Goal: Task Accomplishment & Management: Complete application form

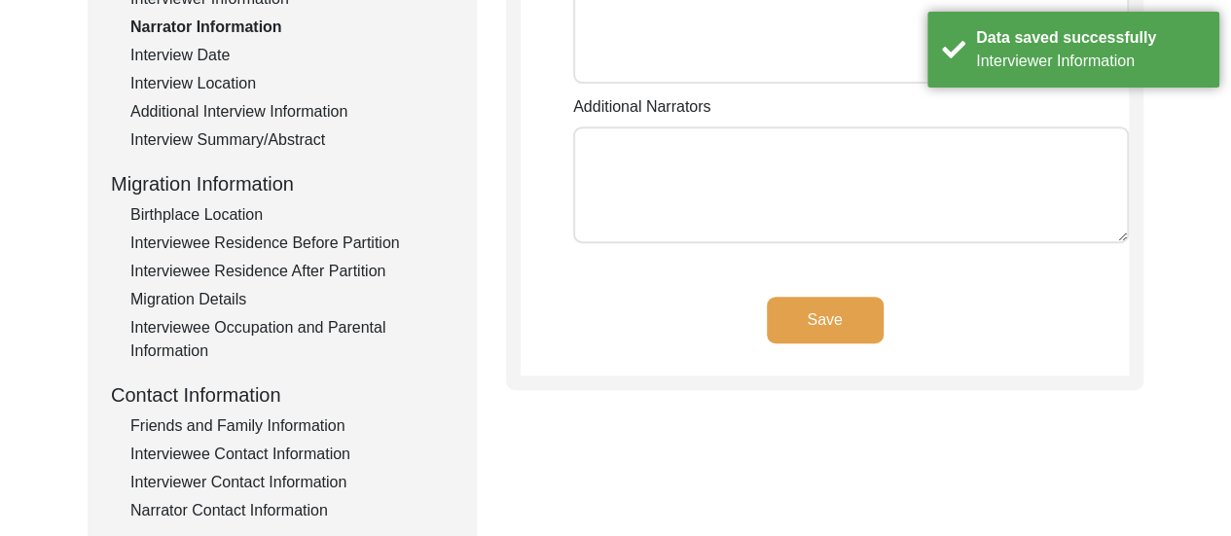
scroll to position [169, 0]
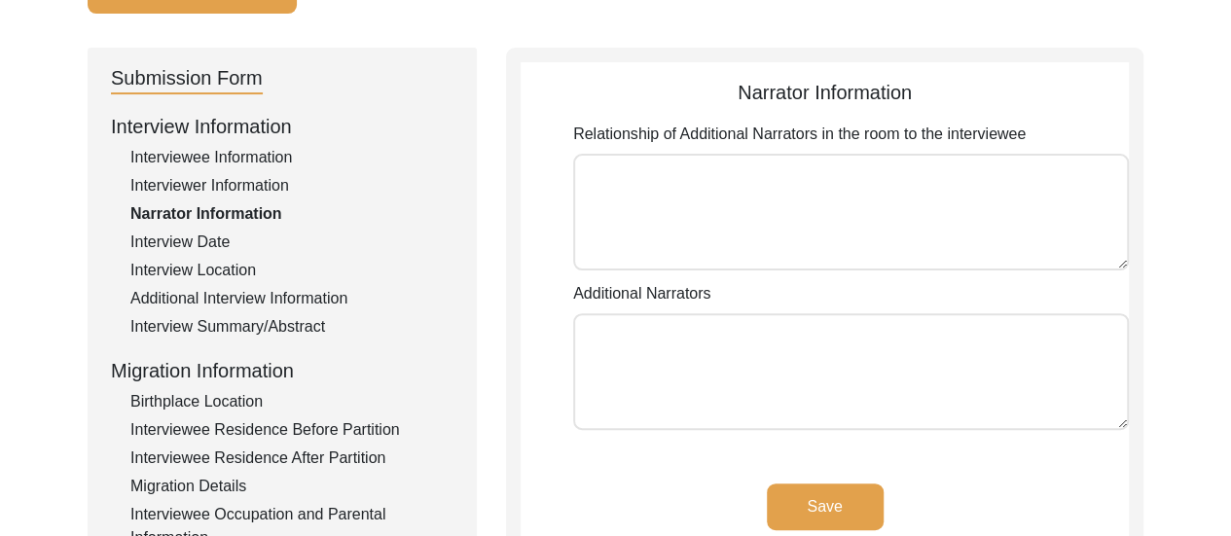
click at [753, 189] on textarea "Relationship of Additional Narrators in the room to the interviewee" at bounding box center [851, 212] width 556 height 117
type textarea "Daughter"
click at [725, 344] on textarea "Additional Narrators" at bounding box center [851, 371] width 556 height 117
click at [841, 517] on button "Save" at bounding box center [825, 507] width 117 height 47
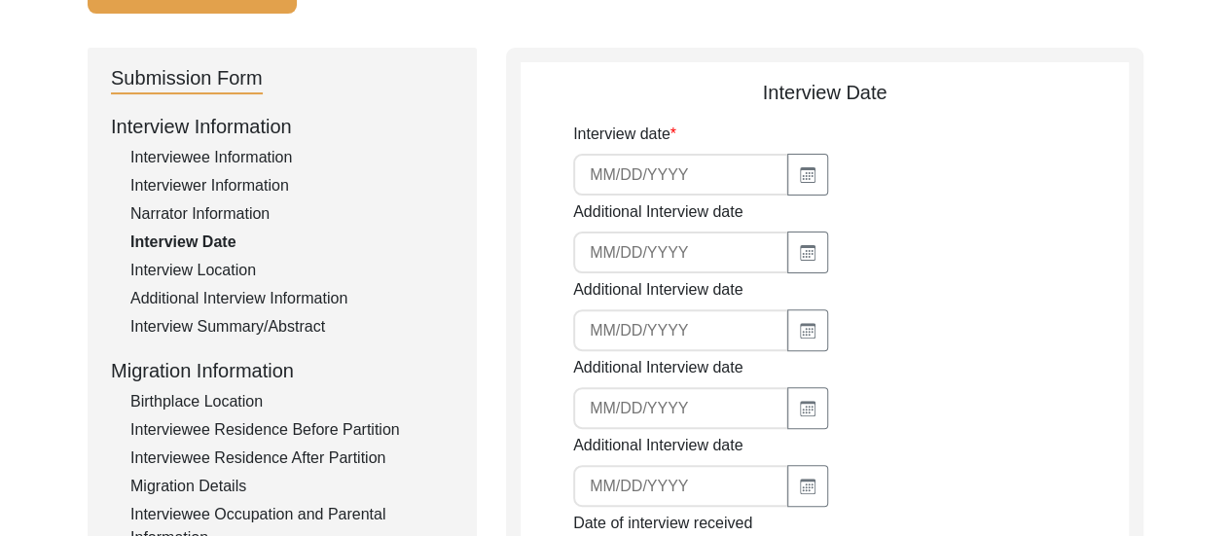
click at [216, 271] on div "Interview Location" at bounding box center [291, 270] width 323 height 23
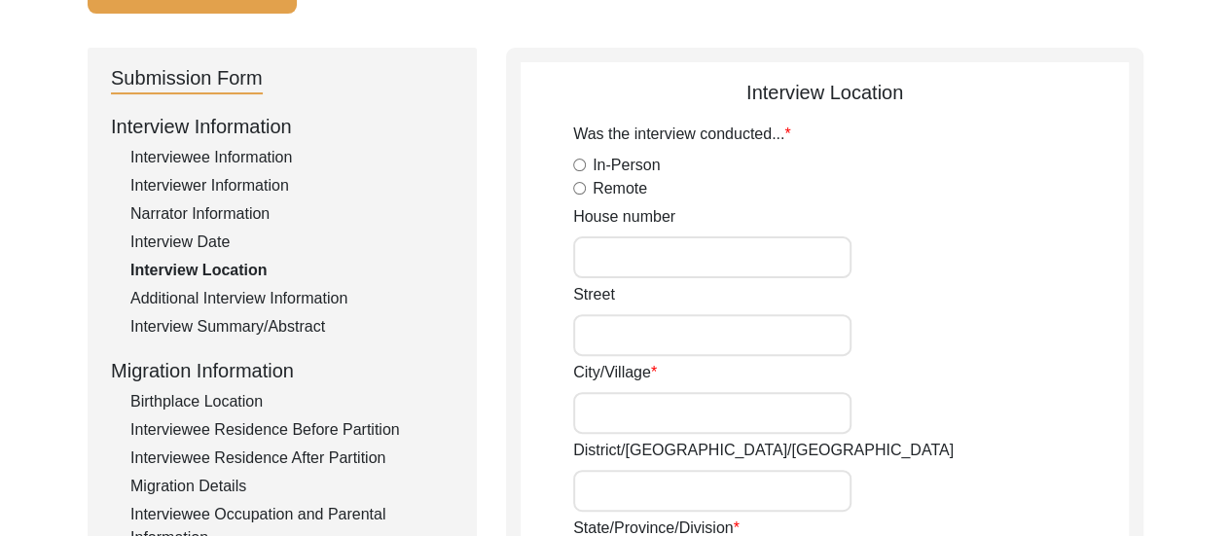
click at [580, 185] on input "Remote" at bounding box center [579, 188] width 13 height 13
radio input "true"
click at [974, 160] on div "In-Person" at bounding box center [851, 165] width 556 height 23
click at [637, 258] on input "House number" at bounding box center [712, 257] width 278 height 42
type input "C304"
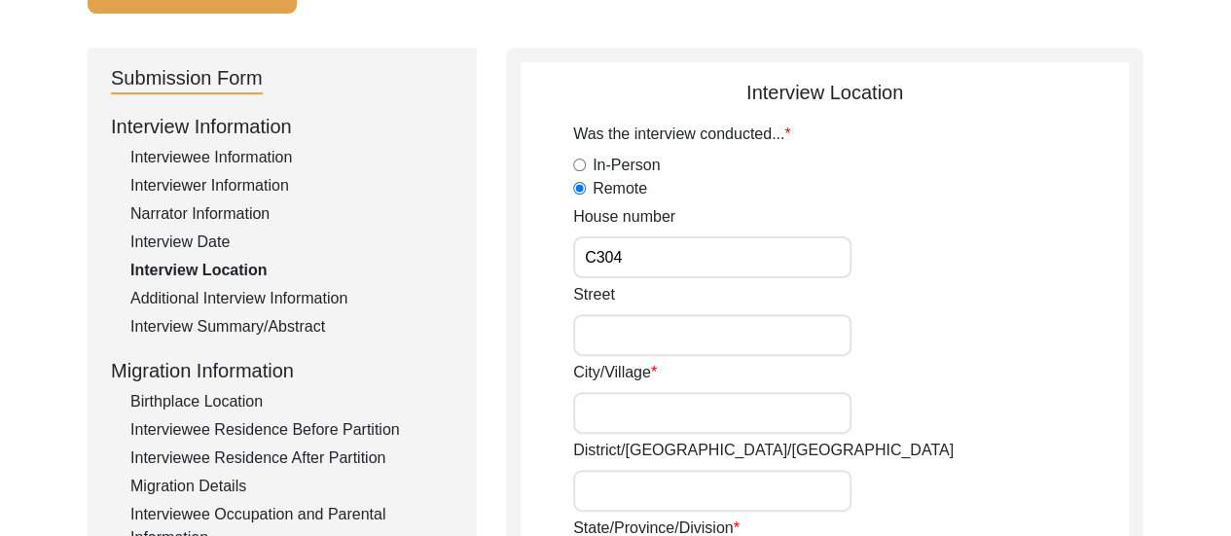
click at [718, 328] on input "Street" at bounding box center [712, 335] width 278 height 42
type input "Kaveri Apartments"
click at [633, 406] on input "City/Village" at bounding box center [712, 413] width 278 height 42
click at [1010, 296] on div "Street Kaveri Apartments" at bounding box center [851, 319] width 556 height 73
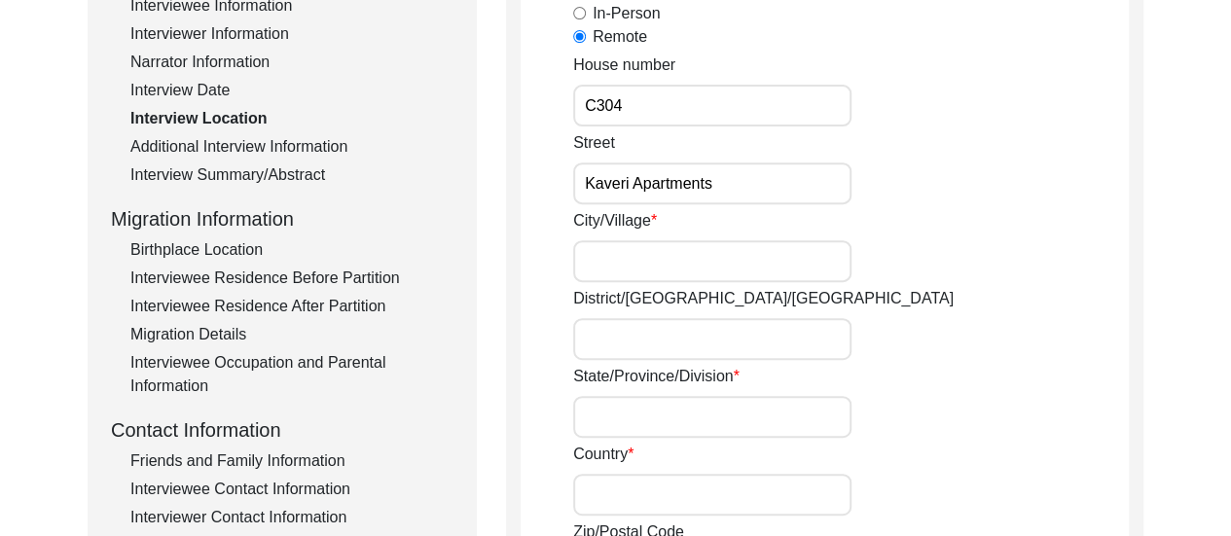
scroll to position [325, 0]
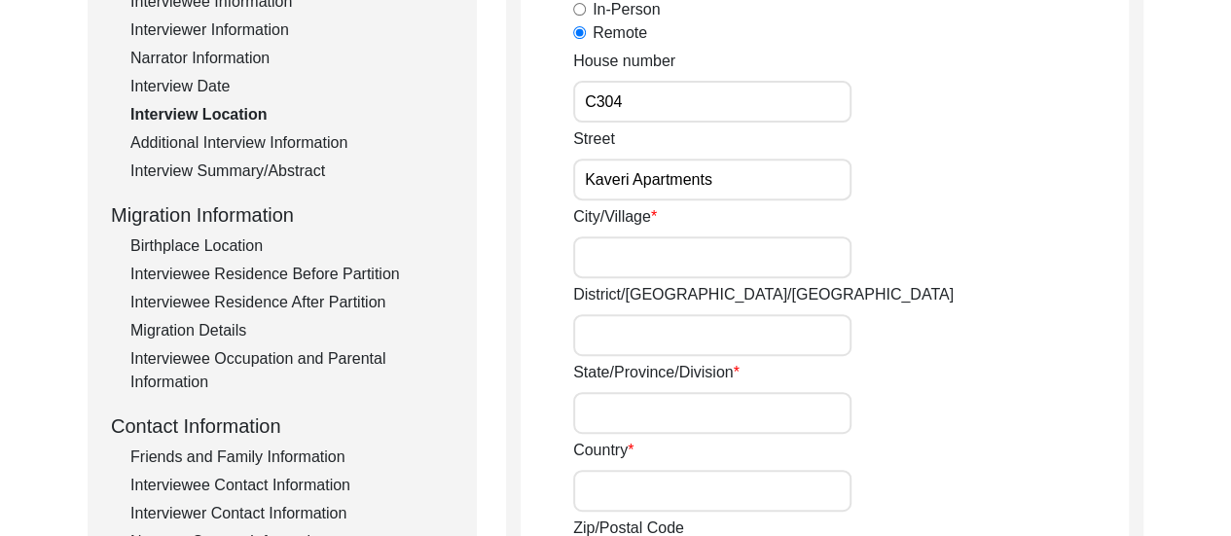
click at [295, 167] on div "Interview Summary/Abstract" at bounding box center [291, 171] width 323 height 23
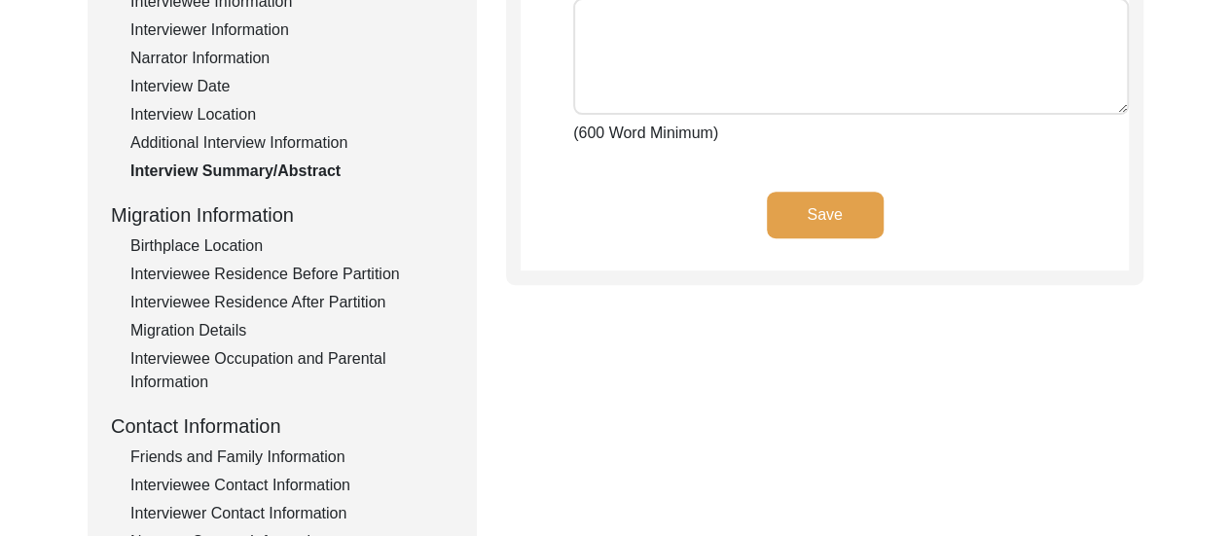
click at [313, 149] on div "Additional Interview Information" at bounding box center [291, 142] width 323 height 23
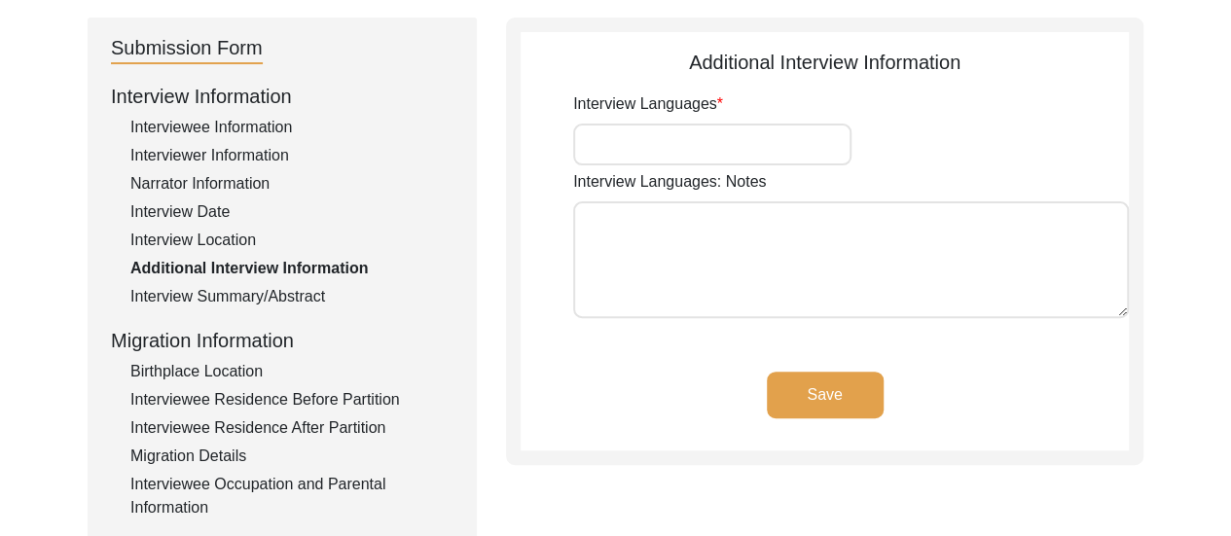
scroll to position [169, 0]
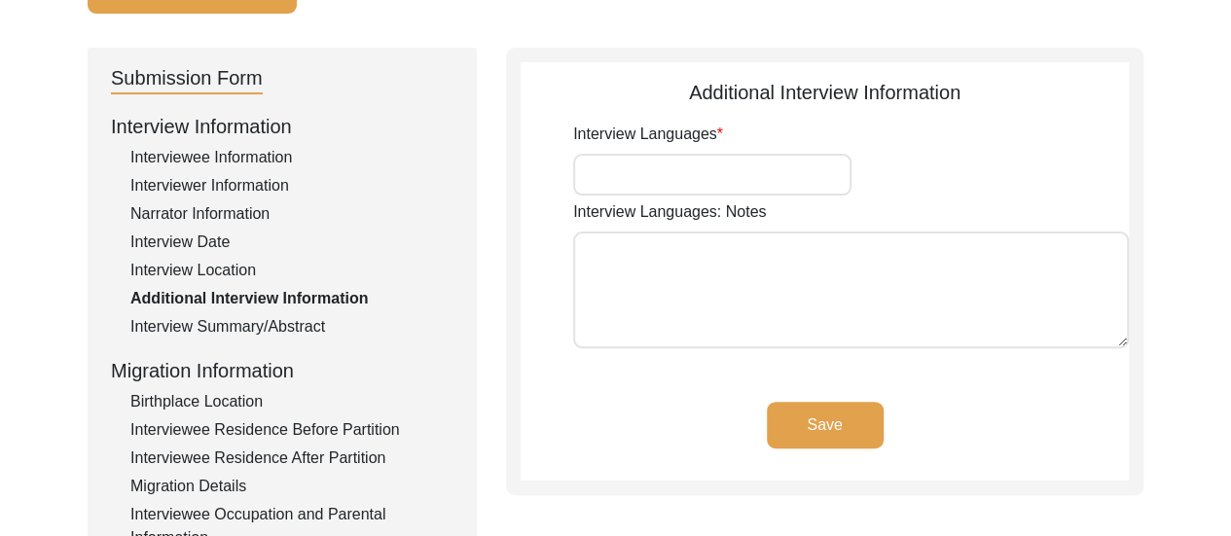
click at [629, 170] on input "Interview Languages" at bounding box center [712, 175] width 278 height 42
type input "Bengali, English"
click at [720, 261] on textarea "Interview Languages: Notes" at bounding box center [851, 290] width 556 height 117
type textarea "T"
click at [796, 427] on button "Save" at bounding box center [825, 425] width 117 height 47
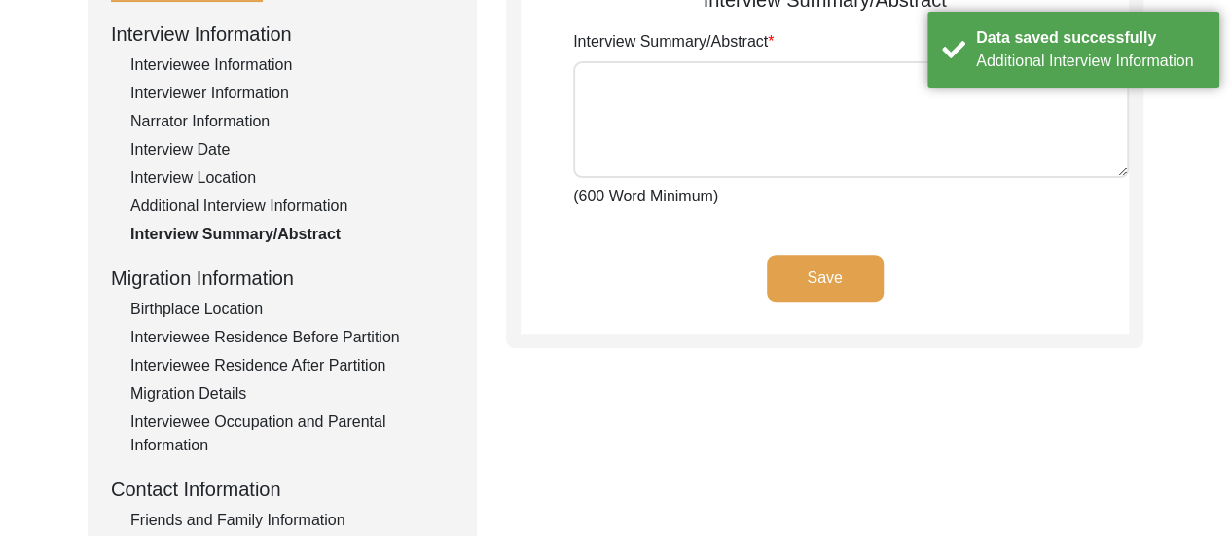
scroll to position [286, 0]
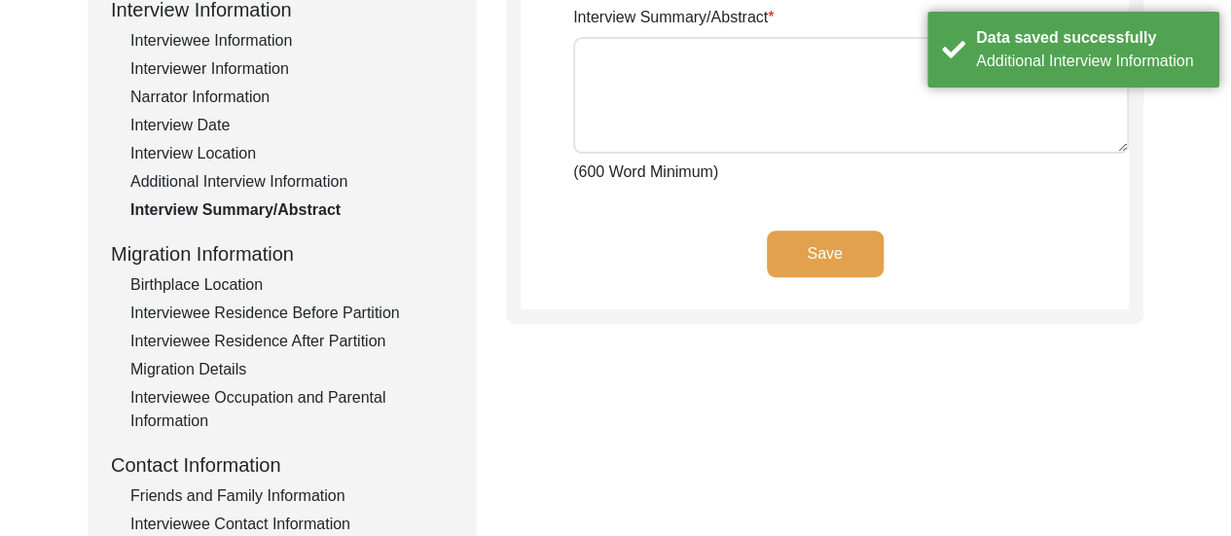
click at [223, 279] on div "Birthplace Location" at bounding box center [291, 284] width 323 height 23
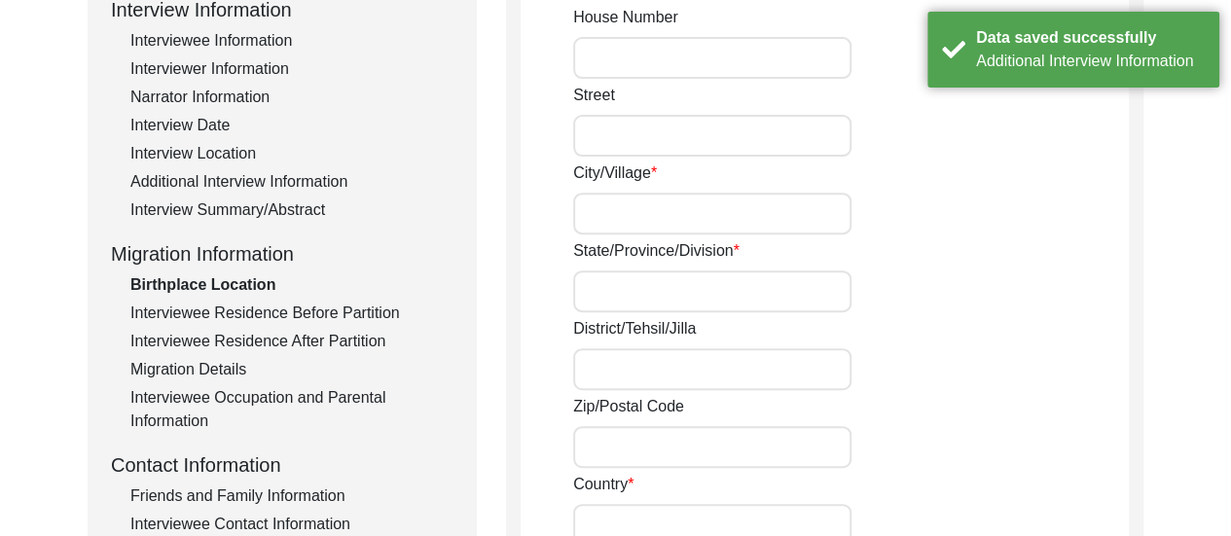
click at [319, 307] on div "Interviewee Residence Before Partition" at bounding box center [291, 313] width 323 height 23
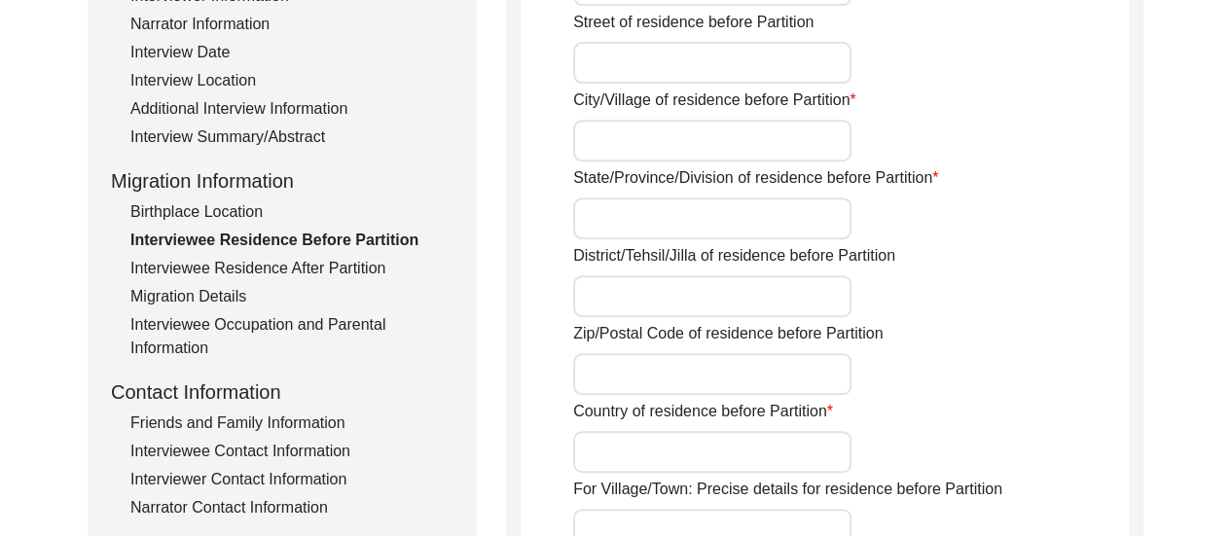
scroll to position [364, 0]
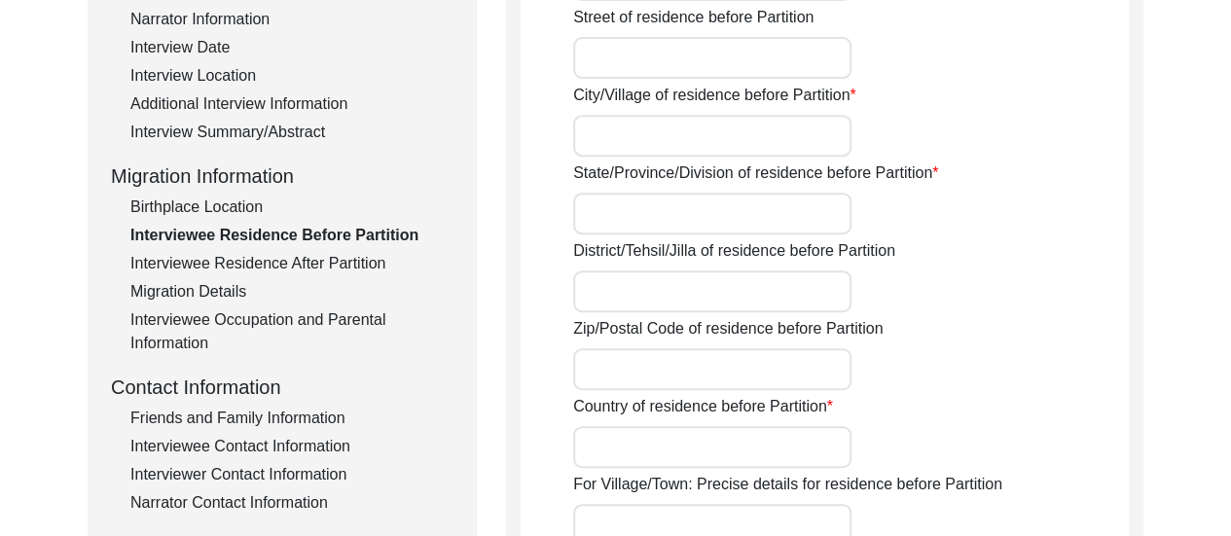
click at [323, 266] on div "Interviewee Residence After Partition" at bounding box center [291, 263] width 323 height 23
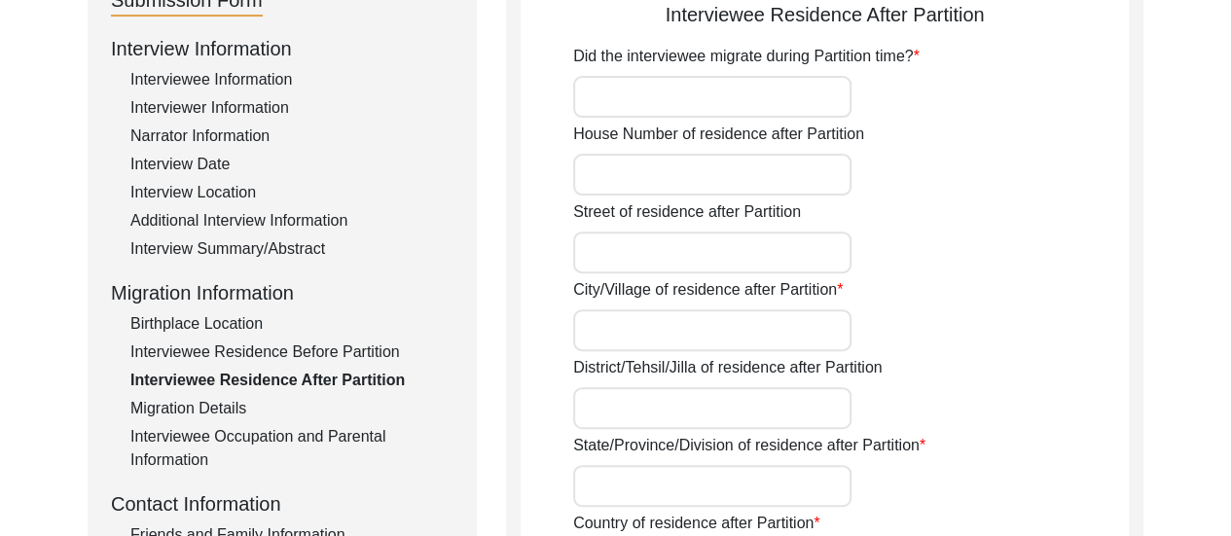
scroll to position [208, 0]
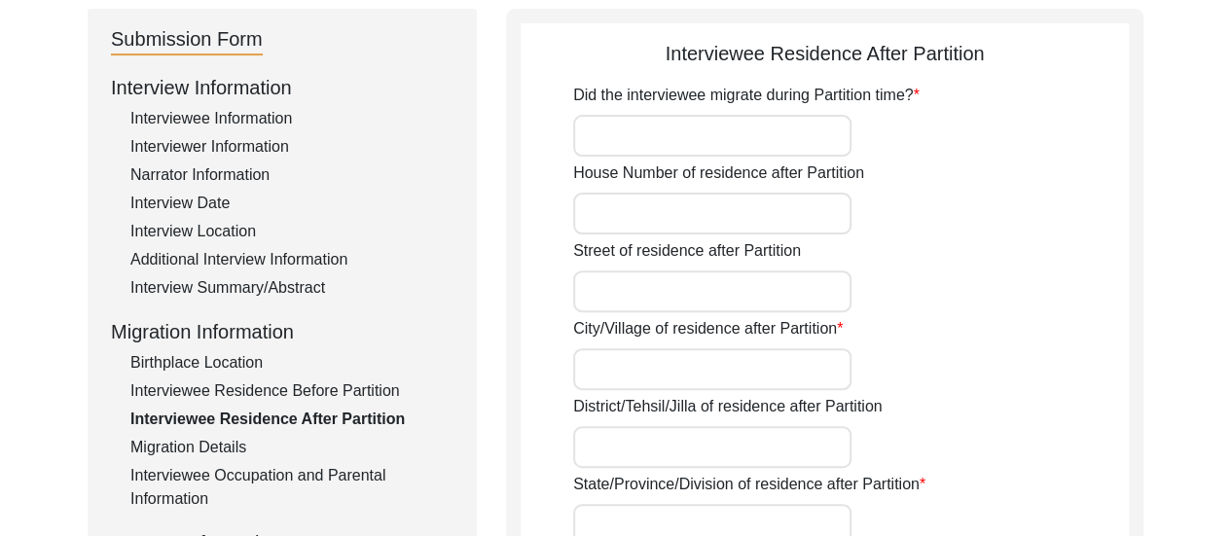
click at [660, 137] on input "Did the interviewee migrate during Partition time?" at bounding box center [712, 136] width 278 height 42
type input "No"
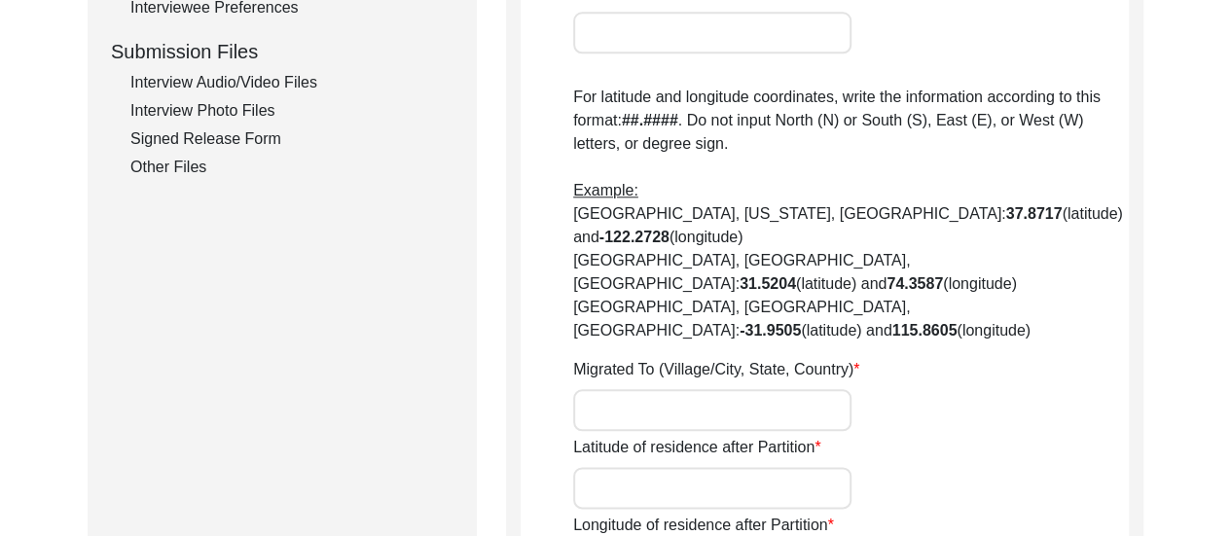
scroll to position [987, 0]
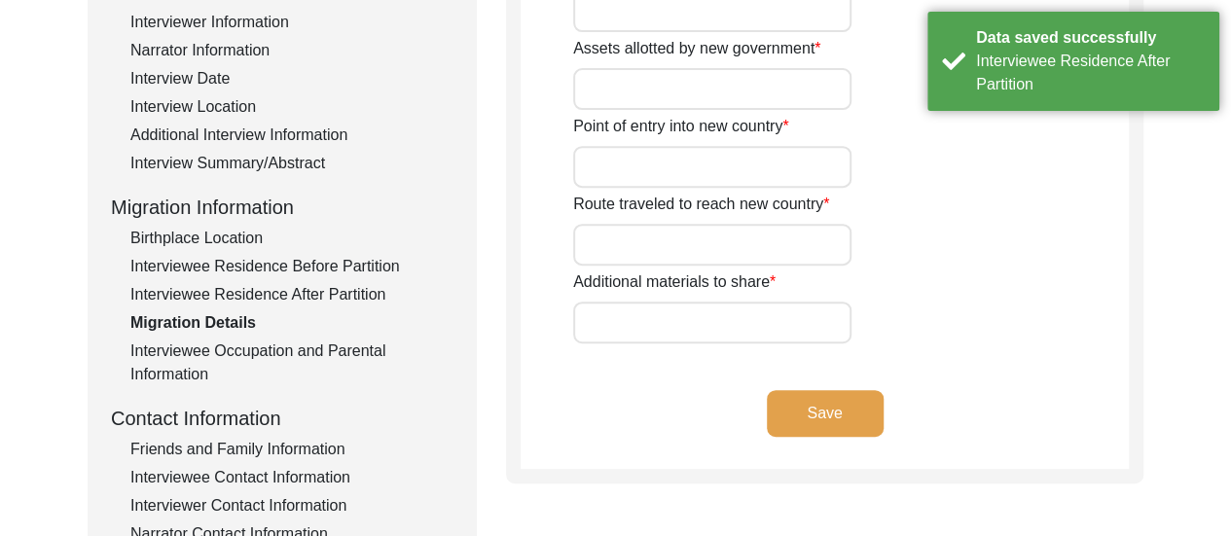
scroll to position [247, 0]
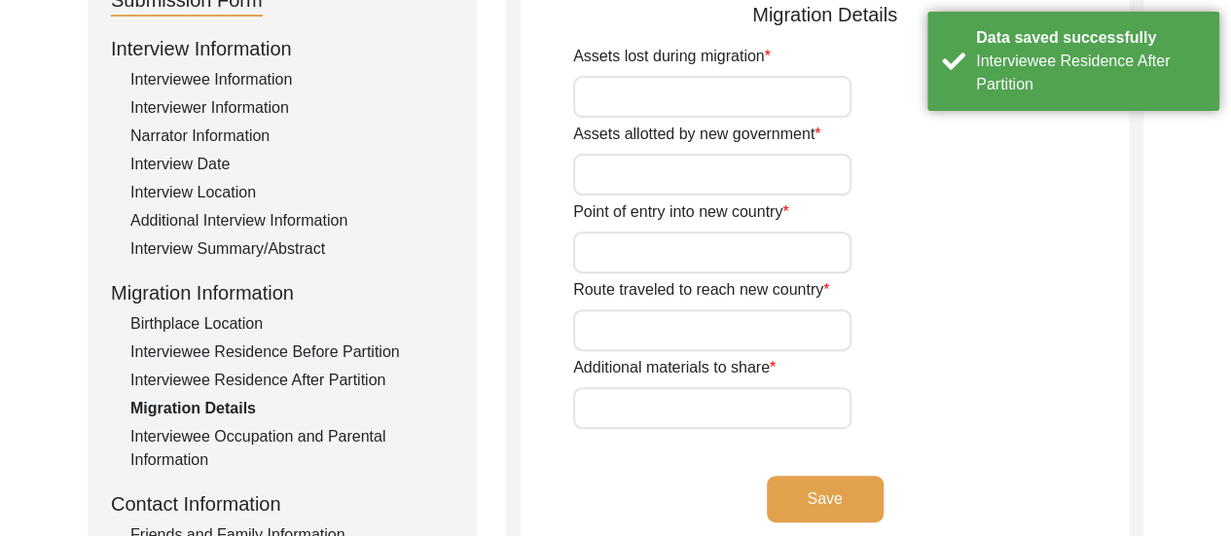
click at [659, 102] on input "Assets lost during migration" at bounding box center [712, 97] width 278 height 42
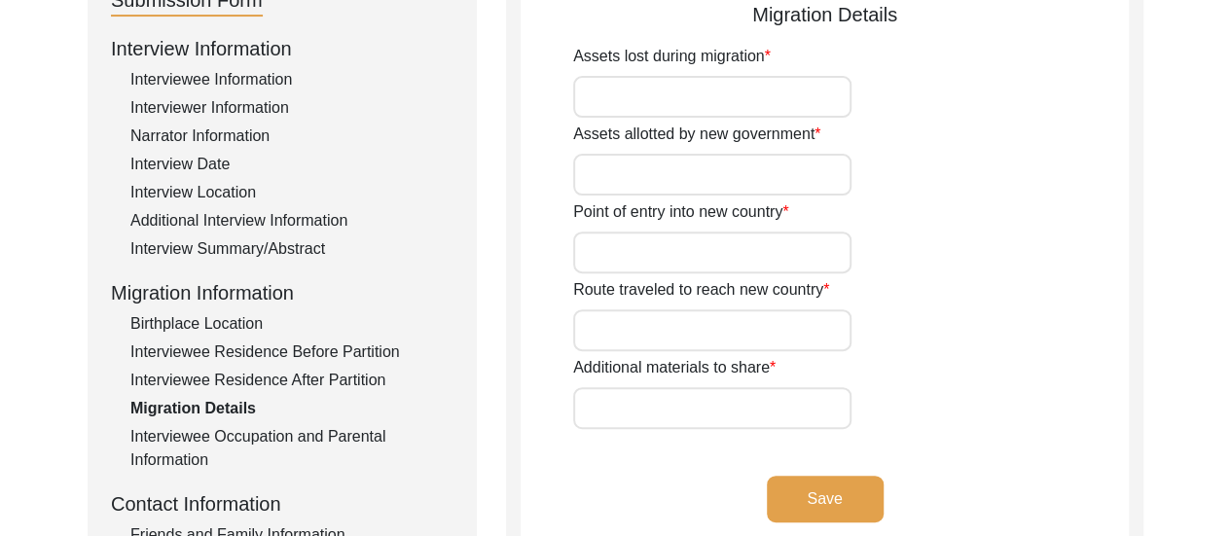
click at [604, 177] on input "Assets allotted by new government" at bounding box center [712, 175] width 278 height 42
click at [681, 256] on input "Point of entry into new country" at bounding box center [712, 253] width 278 height 42
click at [766, 178] on input "n/a" at bounding box center [712, 175] width 278 height 42
type input "n"
click at [736, 253] on input "Point of entry into new country" at bounding box center [712, 253] width 278 height 42
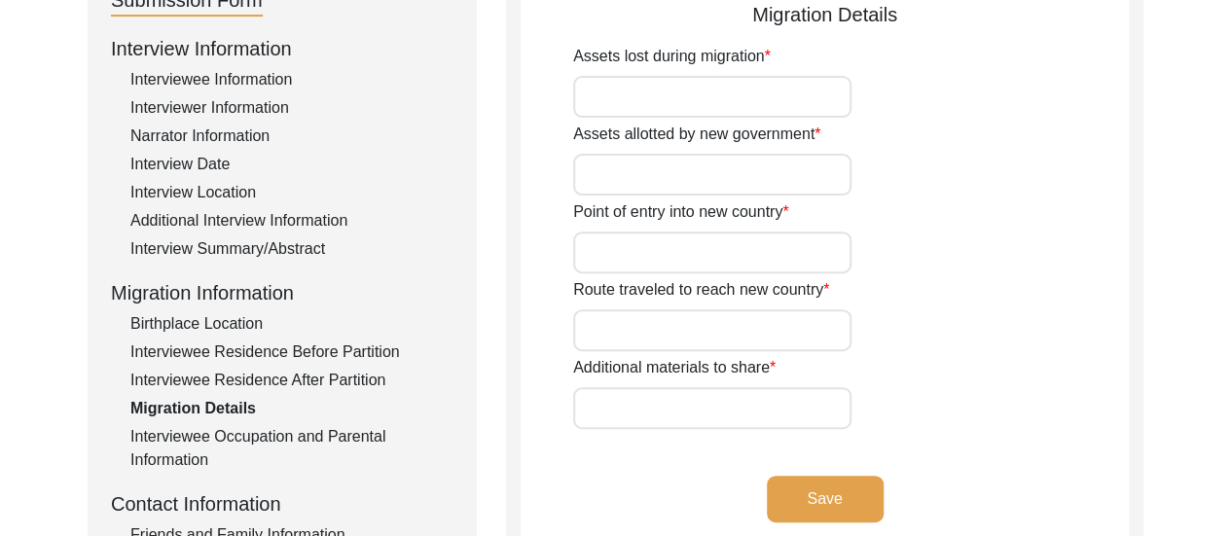
type input "n/a"
click at [702, 320] on input "Route traveled to reach new country" at bounding box center [712, 330] width 278 height 42
type input "n/a"
click at [668, 409] on input "Additional materials to share" at bounding box center [712, 408] width 278 height 42
type input "n/a"
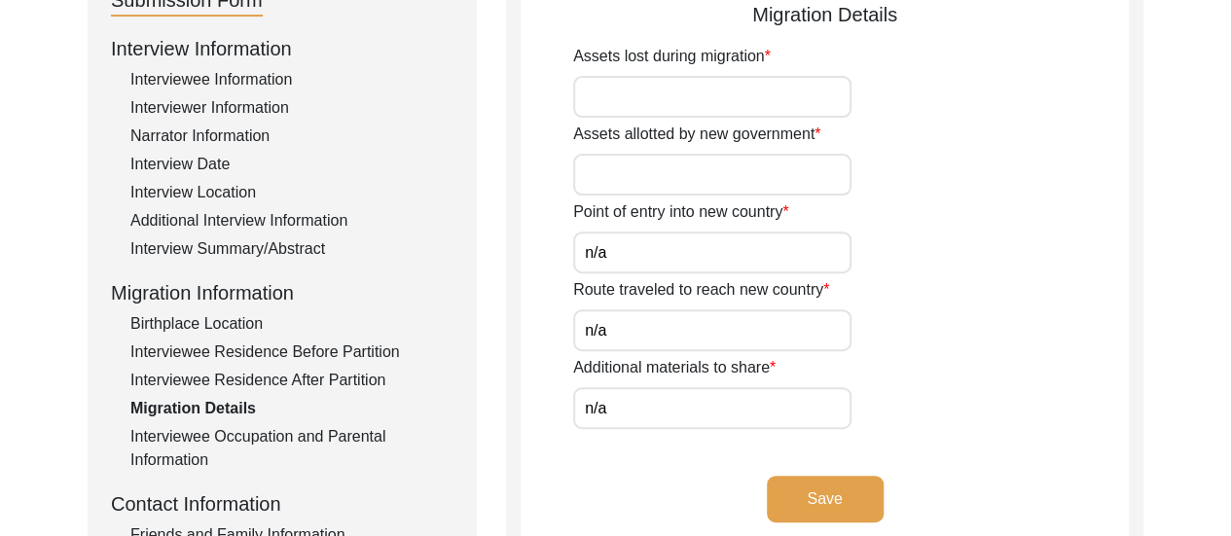
click at [749, 329] on input "n/a" at bounding box center [712, 330] width 278 height 42
type input "n/a"
click at [784, 249] on input "n/a" at bounding box center [712, 253] width 278 height 42
type input "n/a"
click at [841, 488] on button "Save" at bounding box center [825, 499] width 117 height 47
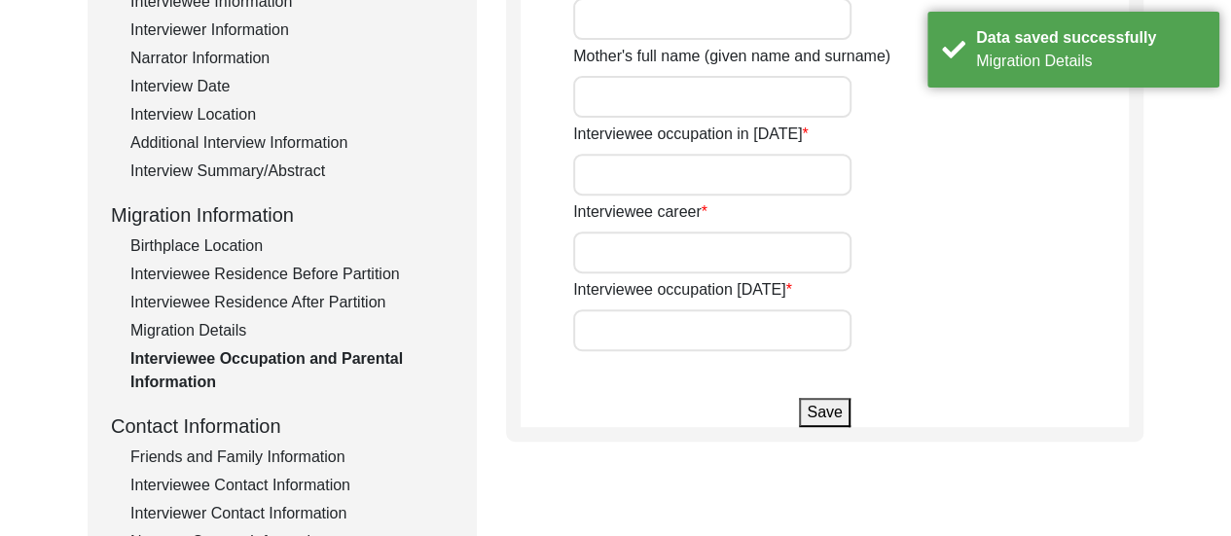
scroll to position [442, 0]
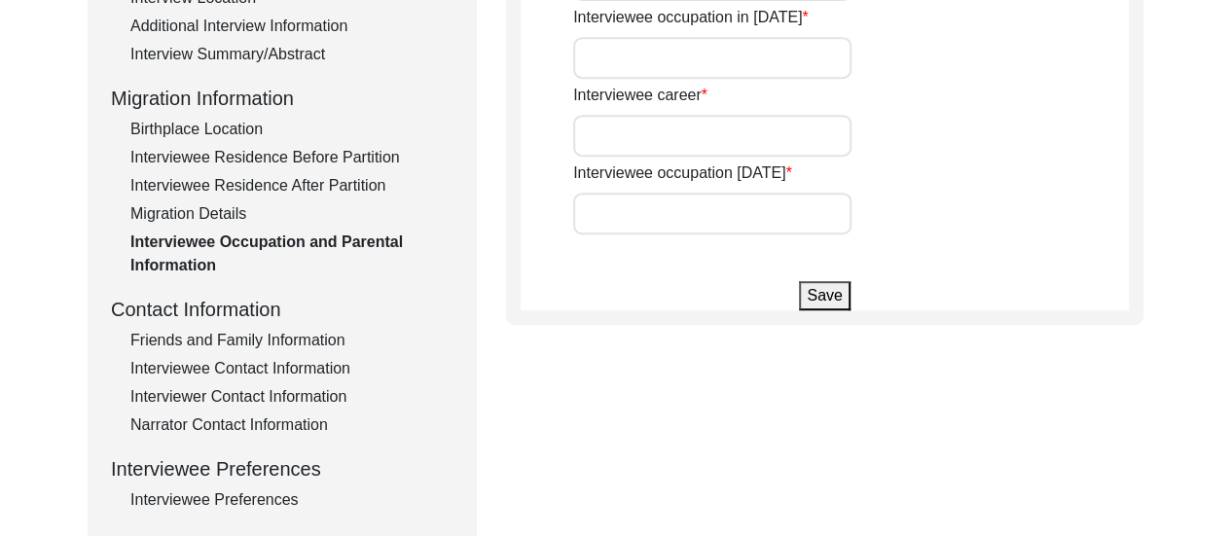
click at [648, 211] on input "Interviewee occupation [DATE]" at bounding box center [712, 214] width 278 height 42
type input "Retired"
click at [726, 136] on input "Interviewee career" at bounding box center [712, 136] width 278 height 42
type input "I"
type input "Diplomat in Indian Foreign Service"
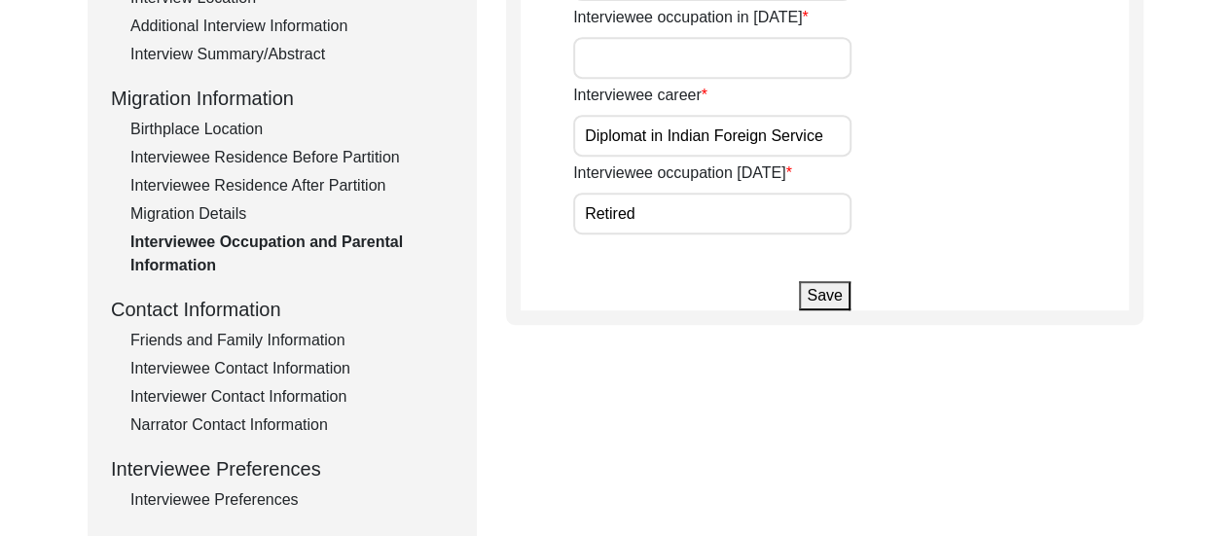
click at [732, 65] on input "Interviewee occupation in [DATE]" at bounding box center [712, 58] width 278 height 42
type input "Student"
click at [1075, 279] on app-parental-information "Interviewee Occupation and Parental Information Father's full name (given name …" at bounding box center [825, 57] width 608 height 505
click at [830, 299] on button "Save" at bounding box center [824, 295] width 51 height 29
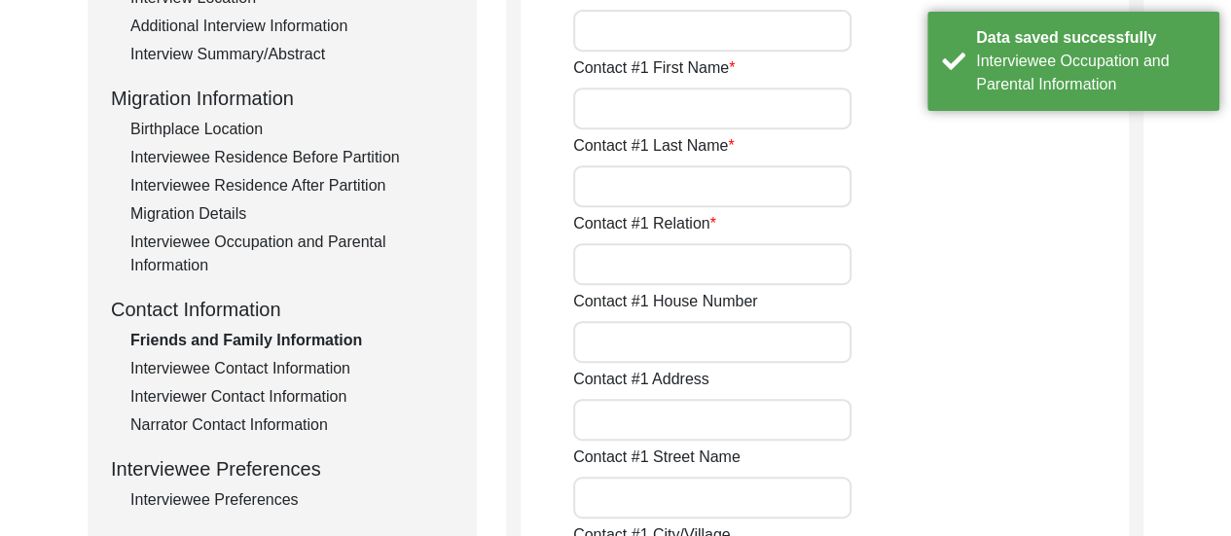
click at [958, 279] on div "Contact #1 Relation" at bounding box center [851, 248] width 556 height 73
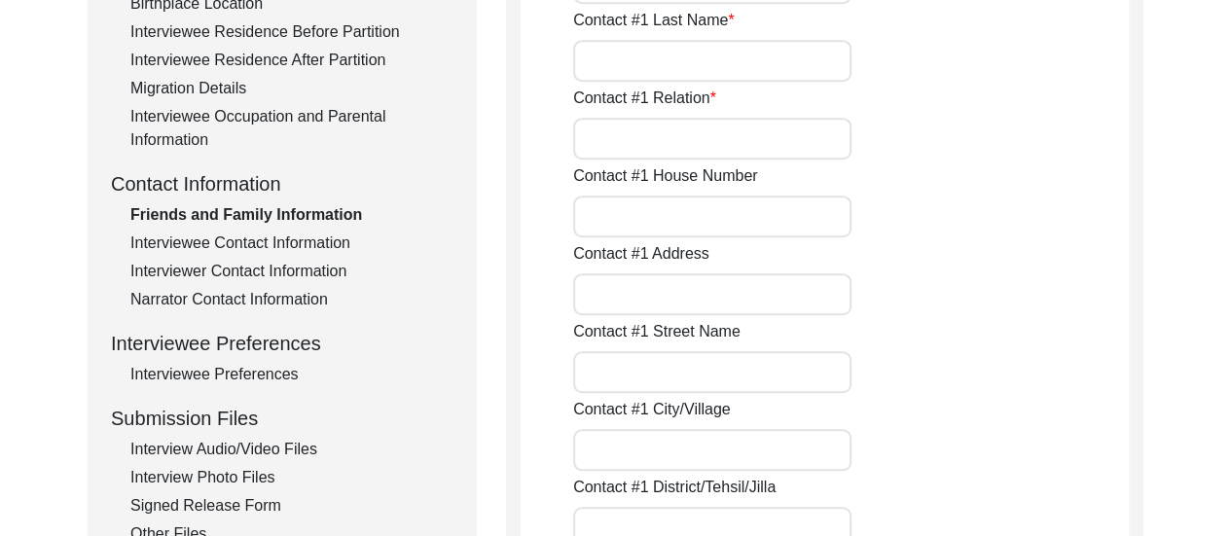
scroll to position [559, 0]
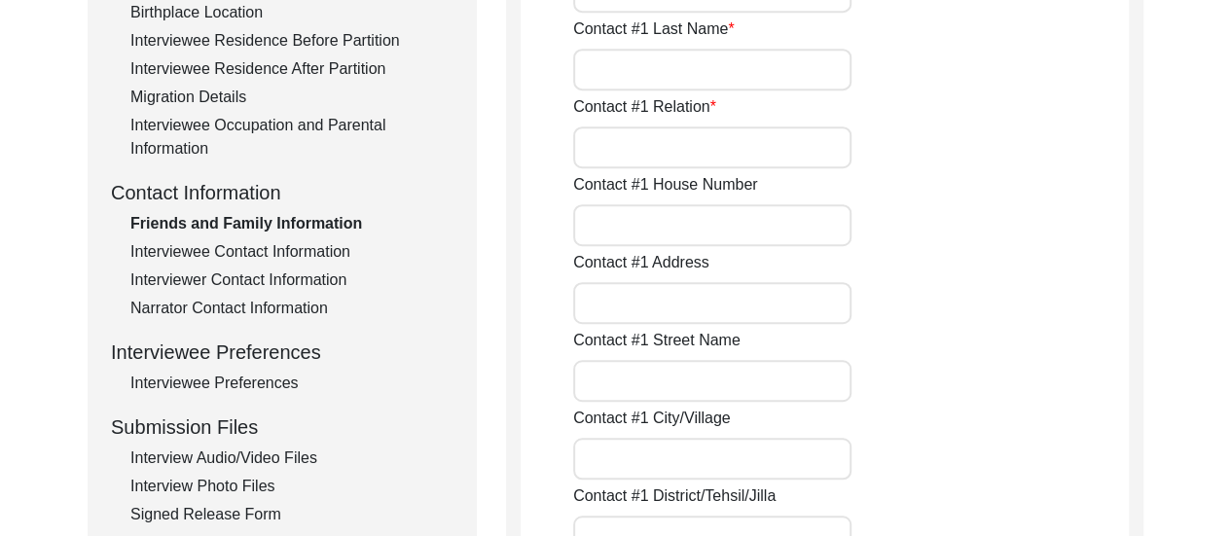
click at [1035, 352] on div "Contact #1 Street Name" at bounding box center [851, 365] width 556 height 73
click at [300, 244] on div "Interviewee Contact Information" at bounding box center [291, 251] width 323 height 23
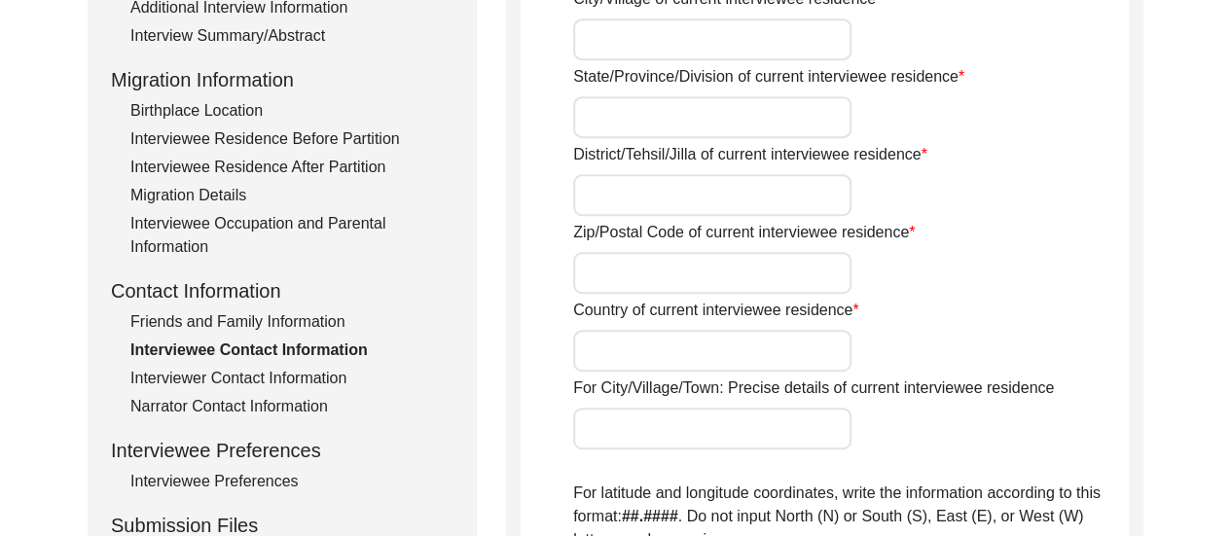
scroll to position [487, 0]
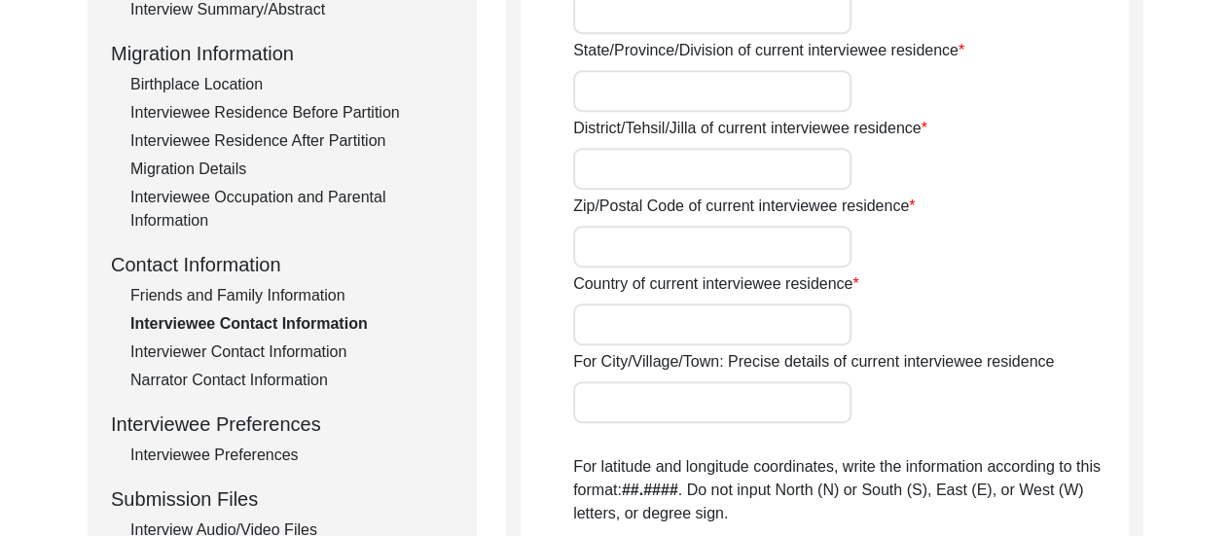
click at [317, 355] on div "Interviewer Contact Information" at bounding box center [291, 352] width 323 height 23
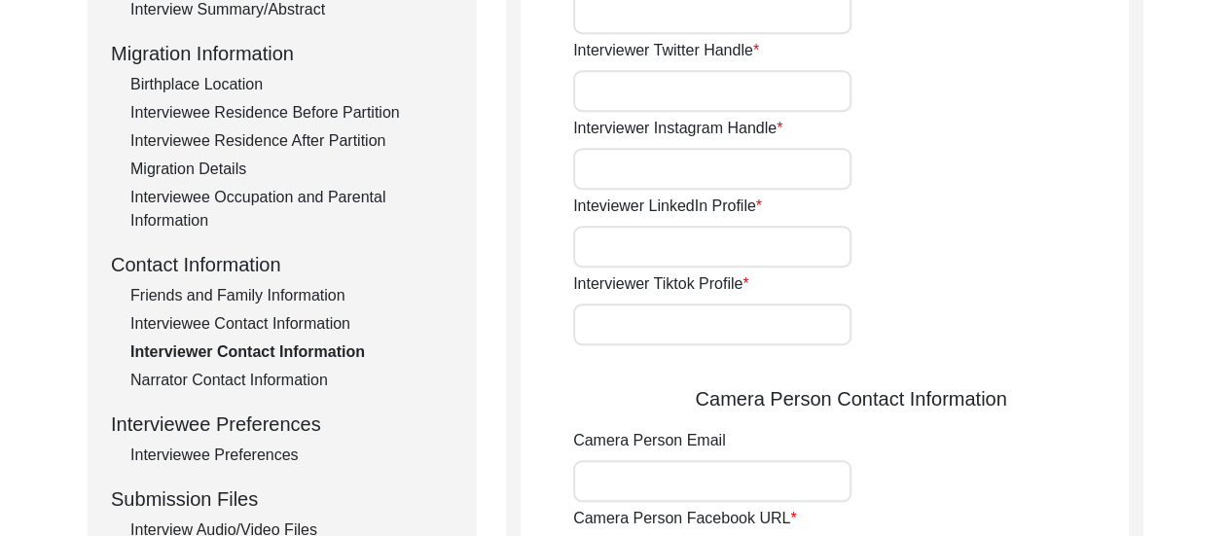
click at [958, 298] on div "Interviewer Tiktok Profile" at bounding box center [851, 308] width 556 height 73
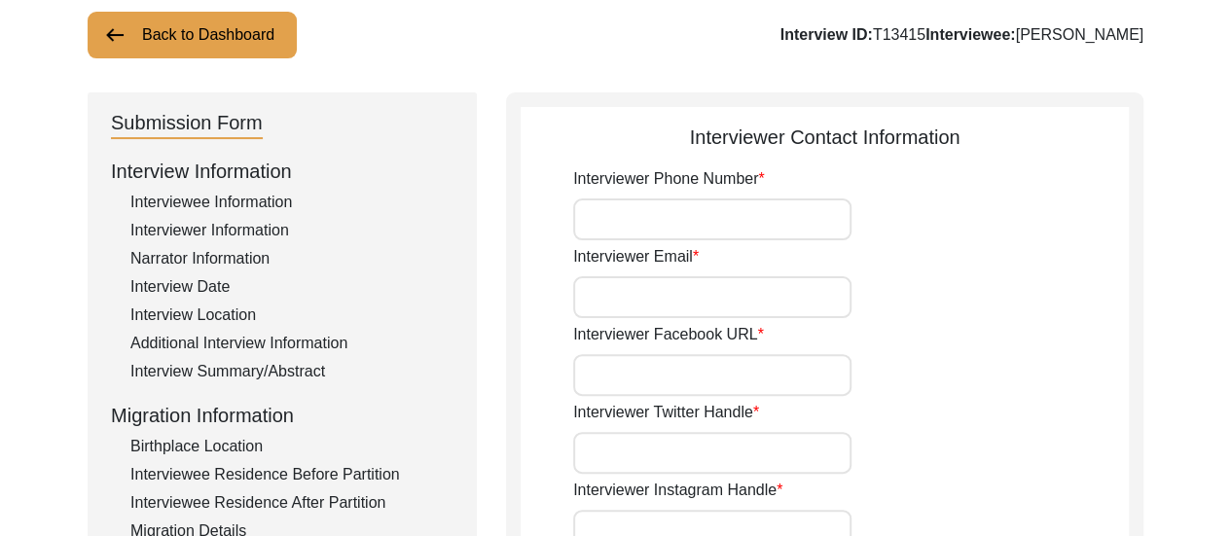
scroll to position [58, 0]
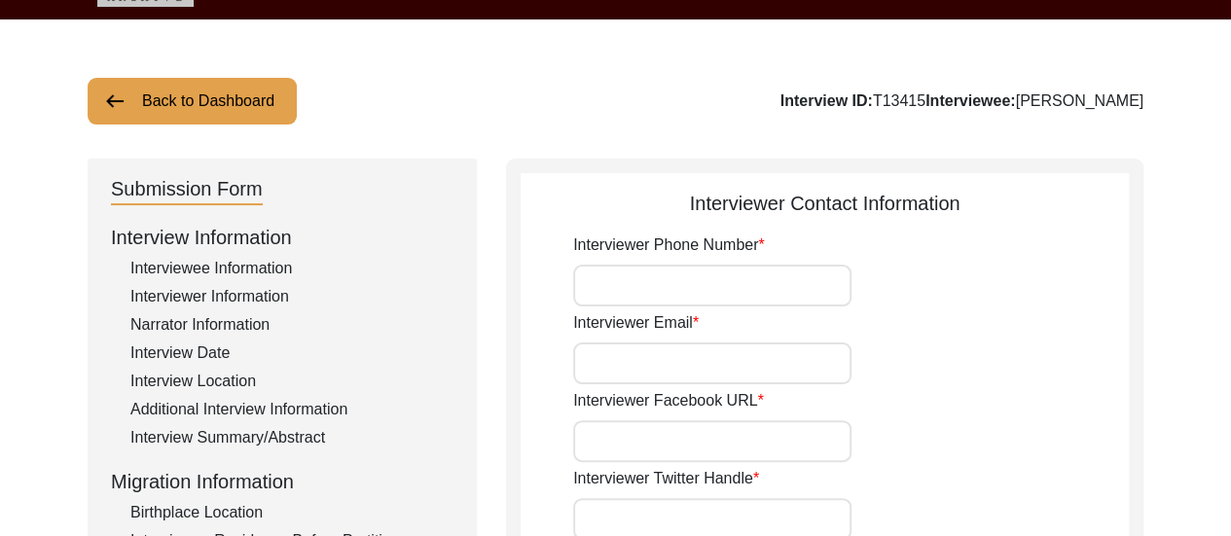
click at [689, 271] on input "Interviewer Phone Number" at bounding box center [712, 286] width 278 height 42
type input "8617280196"
click at [693, 379] on input "Interviewer Email" at bounding box center [712, 364] width 278 height 42
type input "[EMAIL_ADDRESS][DOMAIN_NAME]"
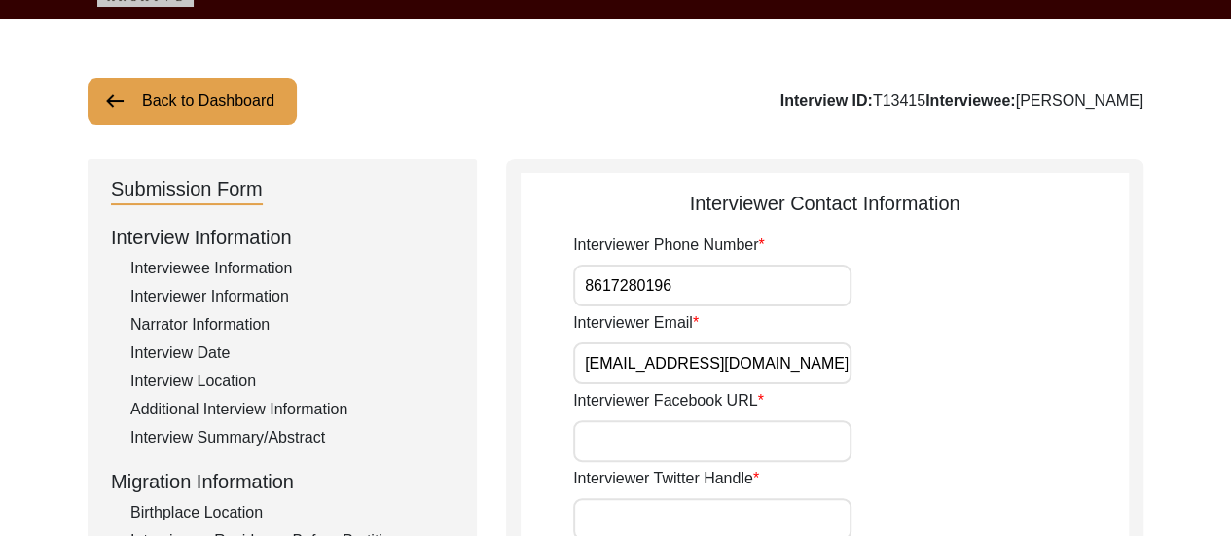
click at [703, 454] on input "Interviewer Facebook URL" at bounding box center [712, 441] width 278 height 42
type input "n/a"
click at [961, 432] on div "Interviewer Facebook URL n/a" at bounding box center [851, 425] width 556 height 73
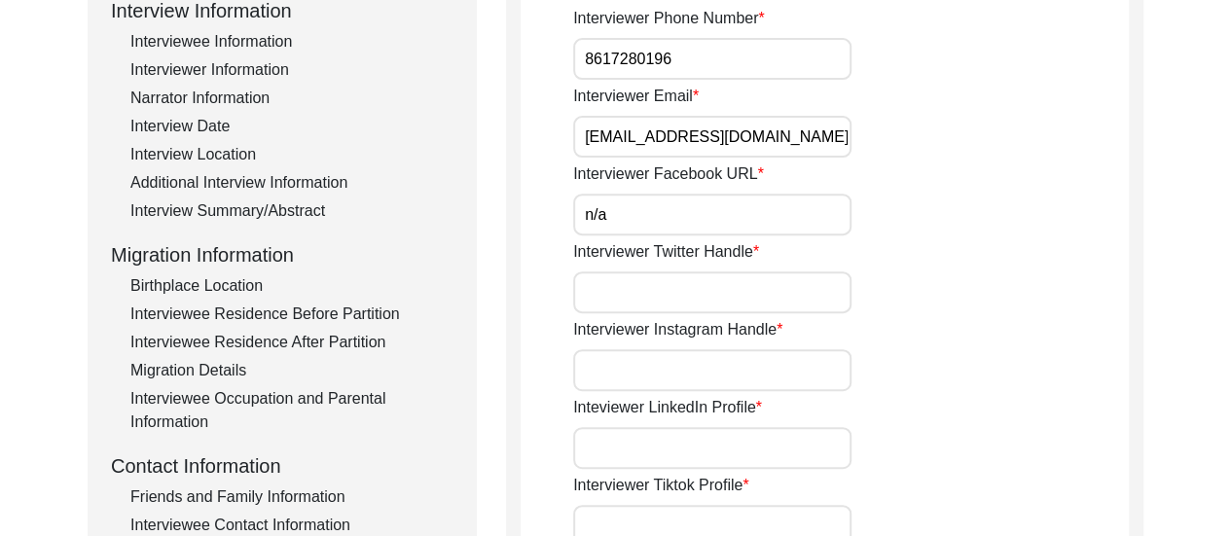
scroll to position [292, 0]
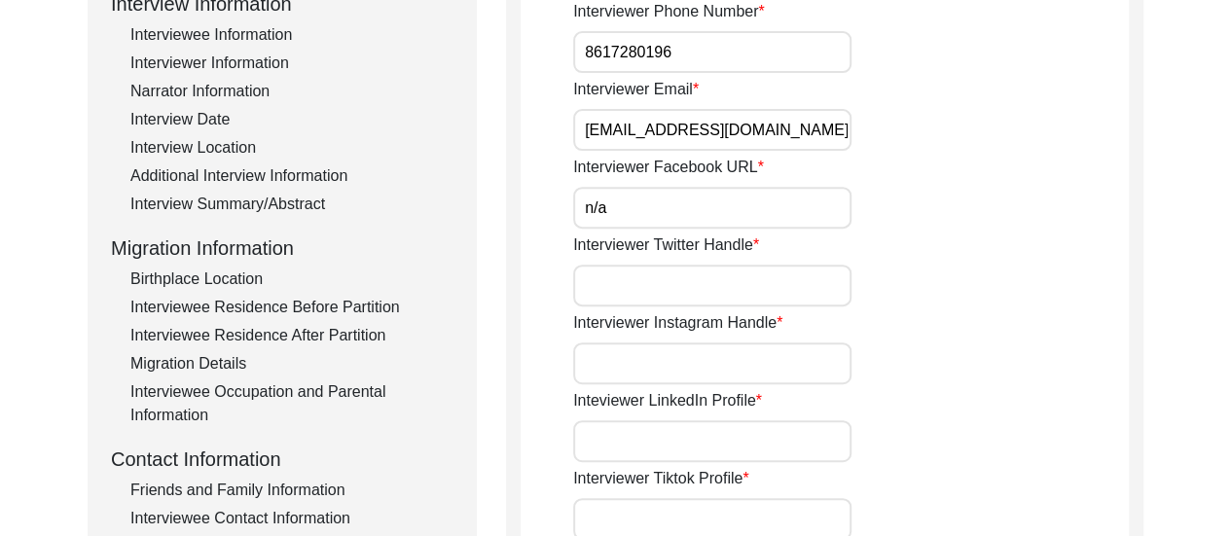
click at [687, 285] on input "Interviewer Twitter Handle" at bounding box center [712, 286] width 278 height 42
type input "n/a"
click at [718, 355] on input "Interviewer Instagram Handle" at bounding box center [712, 364] width 278 height 42
type input "[URL][DOMAIN_NAME]"
click at [722, 437] on input "Inteviewer LinkedIn Profile" at bounding box center [712, 441] width 278 height 42
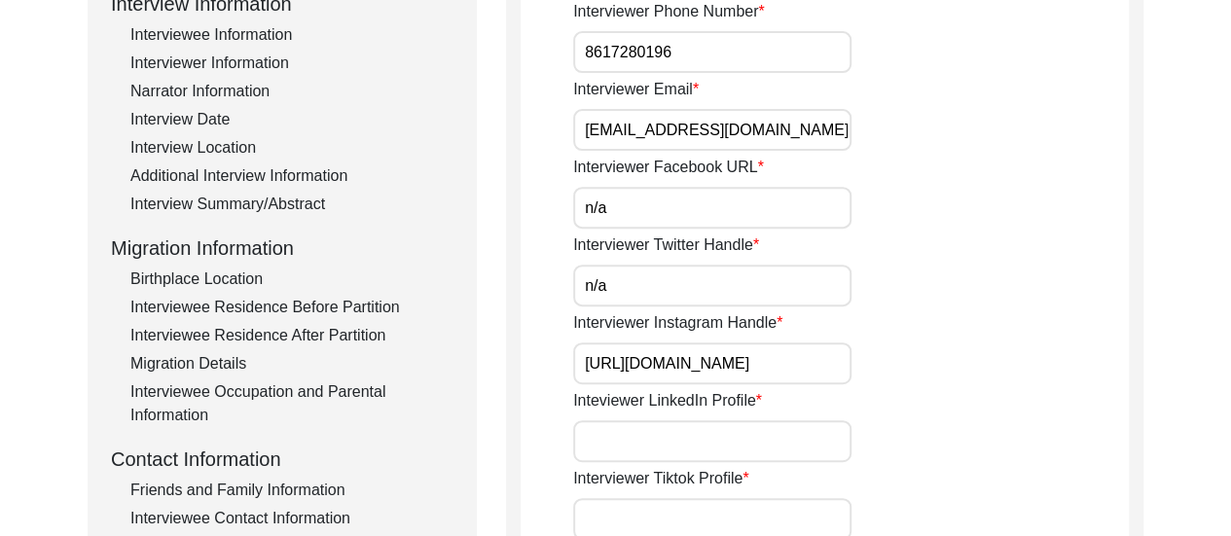
type input "[URL][DOMAIN_NAME][PERSON_NAME]"
click at [969, 401] on div "Inteviewer LinkedIn Profile [URL][DOMAIN_NAME][PERSON_NAME]" at bounding box center [851, 425] width 556 height 73
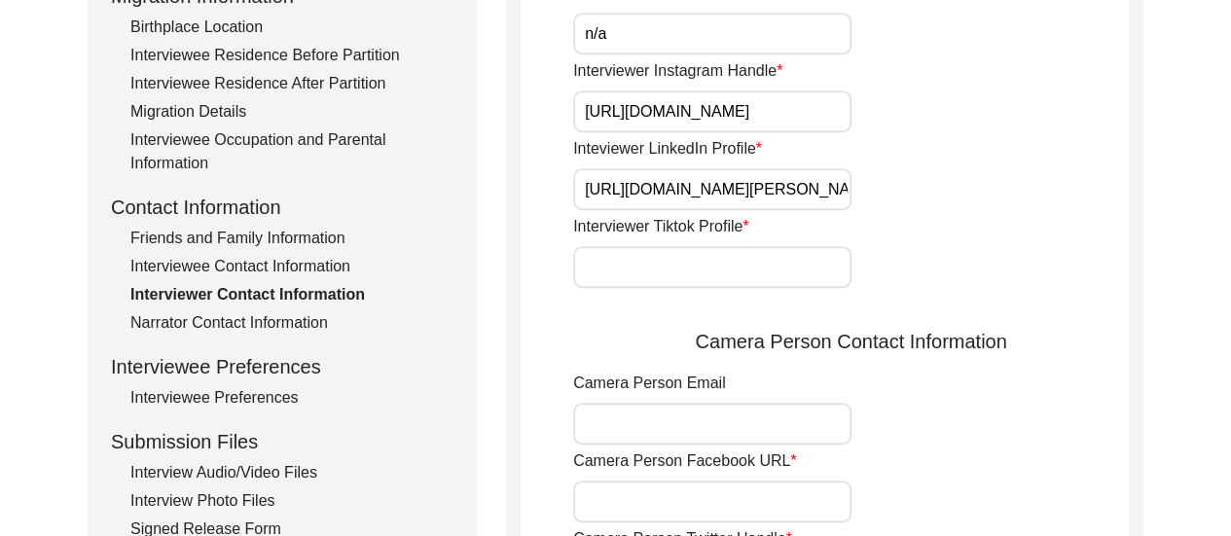
scroll to position [564, 0]
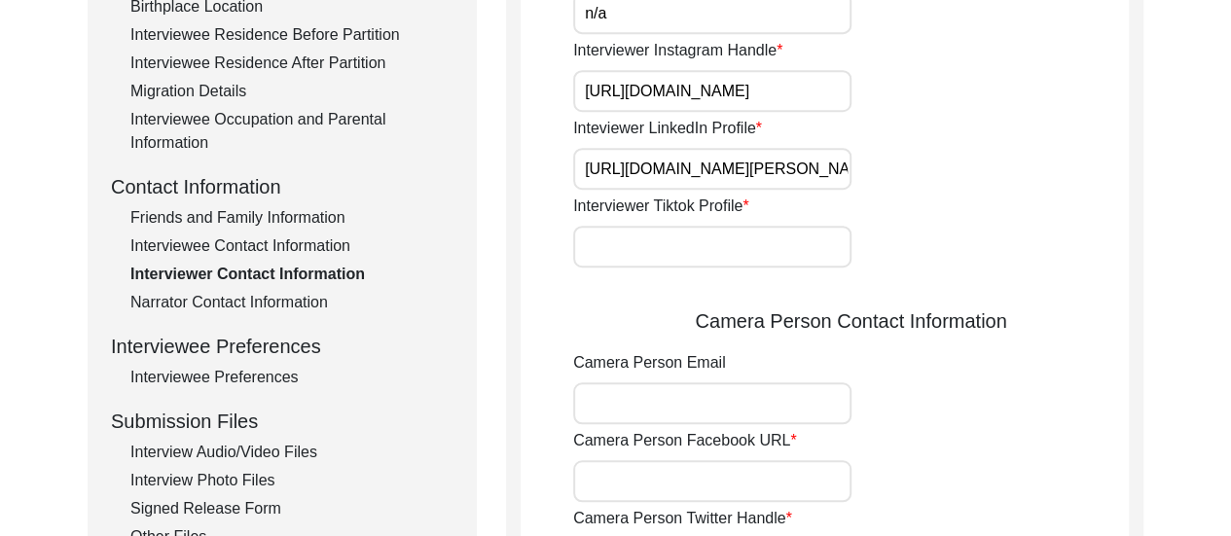
click at [706, 244] on input "Interviewer Tiktok Profile" at bounding box center [712, 247] width 278 height 42
type input "n/a"
click at [683, 407] on input "Camera Person Email" at bounding box center [712, 403] width 278 height 42
type input "[EMAIL_ADDRESS][DOMAIN_NAME]"
click at [998, 460] on div "Camera Person Facebook URL" at bounding box center [851, 465] width 556 height 73
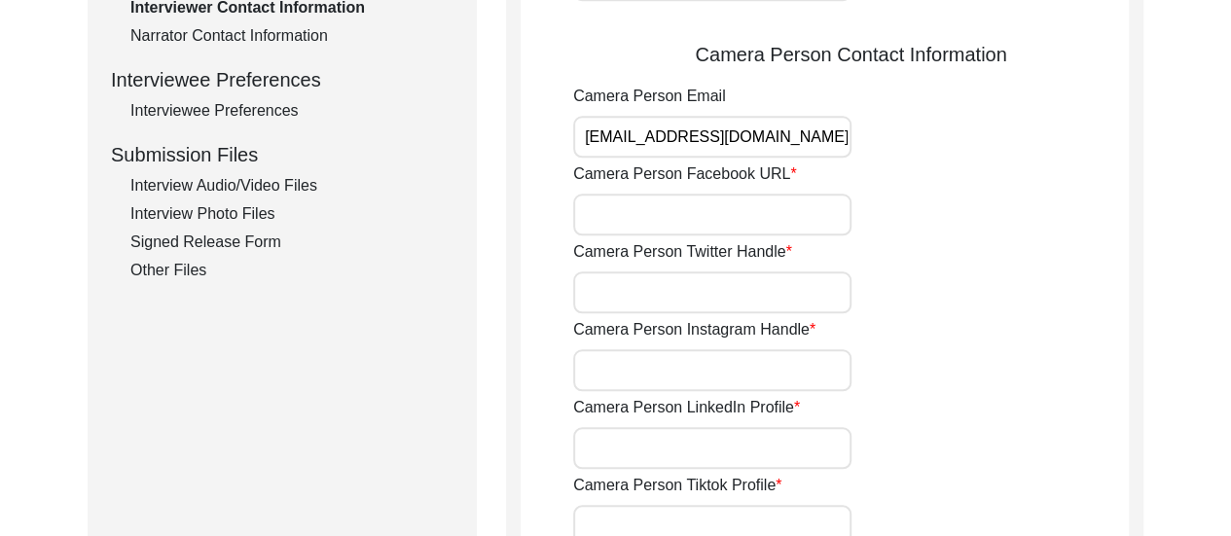
scroll to position [876, 0]
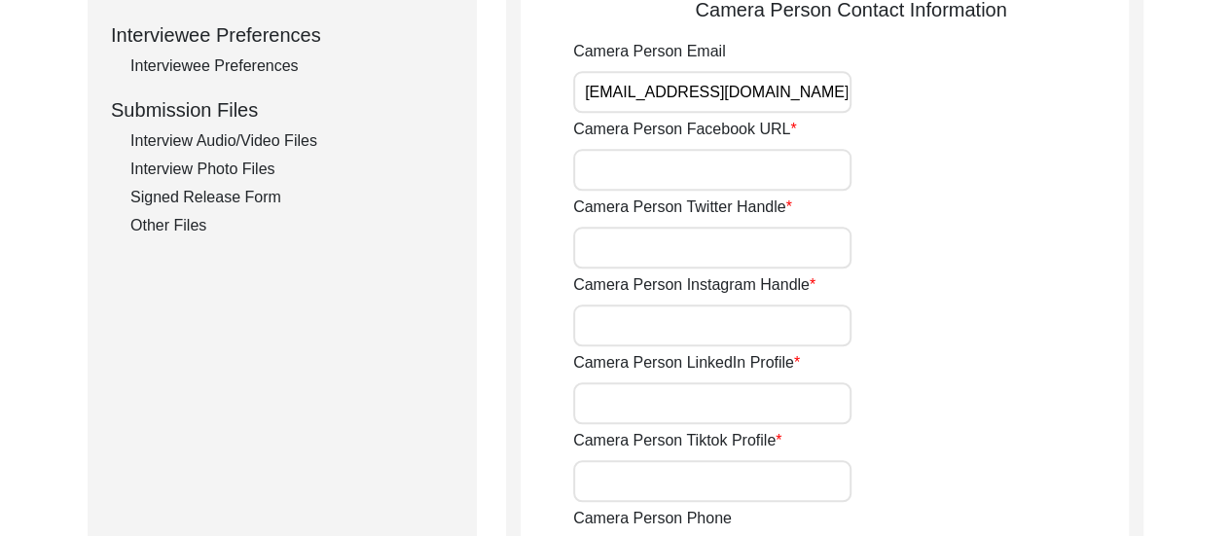
click at [695, 174] on input "Camera Person Facebook URL" at bounding box center [712, 170] width 278 height 42
type input "n/a"
click at [715, 254] on input "Camera Person Twitter Handle" at bounding box center [712, 248] width 278 height 42
type input "n/a"
click at [731, 325] on input "Camera Person Instagram Handle" at bounding box center [712, 326] width 278 height 42
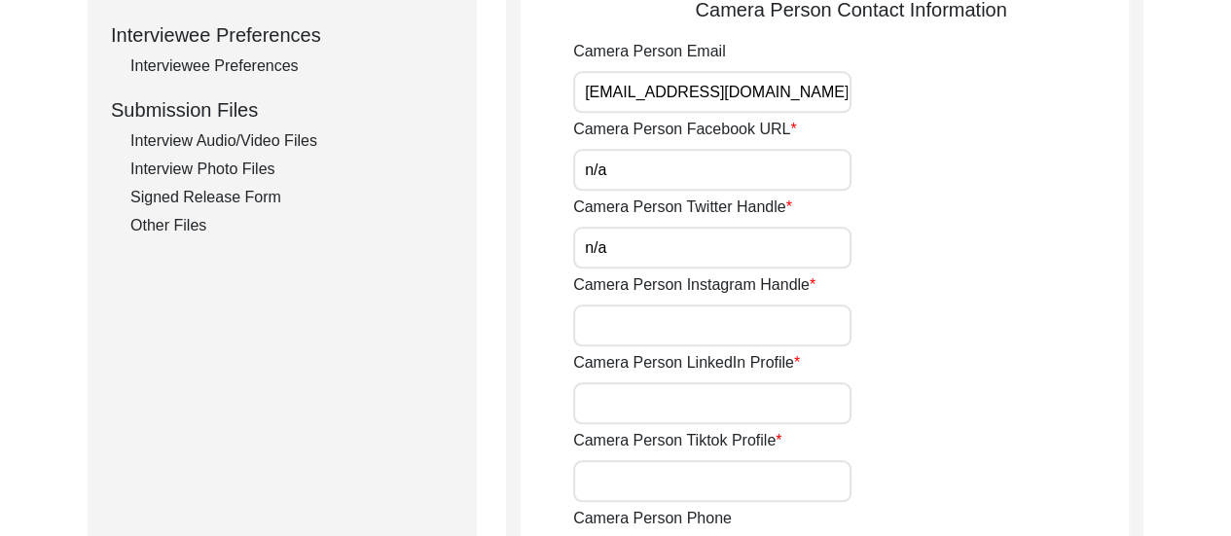
type input "[URL][DOMAIN_NAME]"
click at [760, 415] on input "Camera Person LinkedIn Profile" at bounding box center [712, 403] width 278 height 42
type input "[URL][DOMAIN_NAME][PERSON_NAME]"
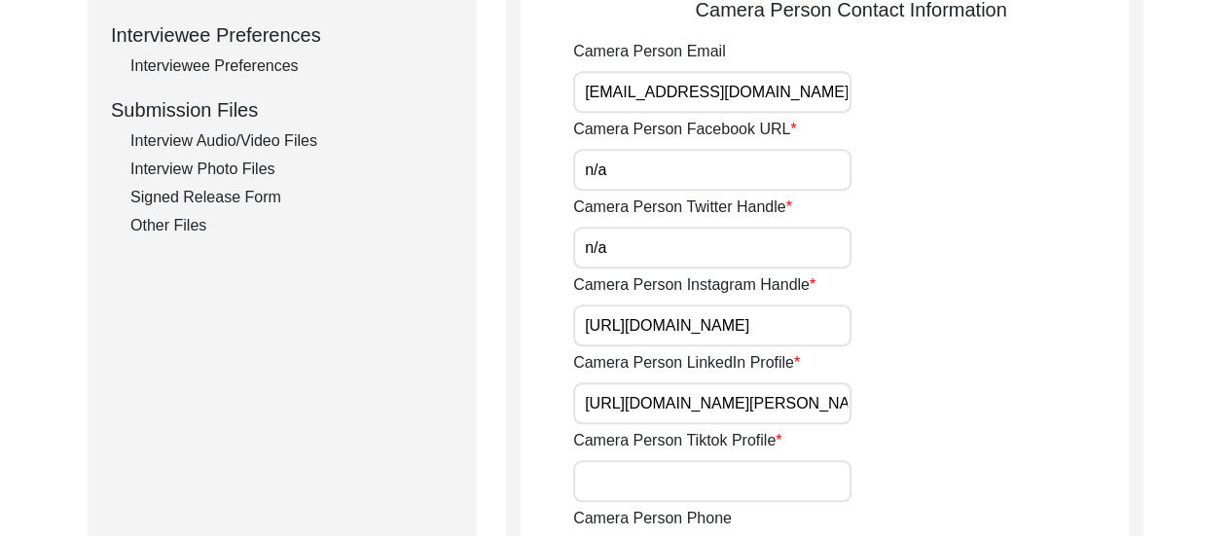
click at [993, 377] on div "Camera Person LinkedIn Profile [URL][DOMAIN_NAME][PERSON_NAME]" at bounding box center [851, 387] width 556 height 73
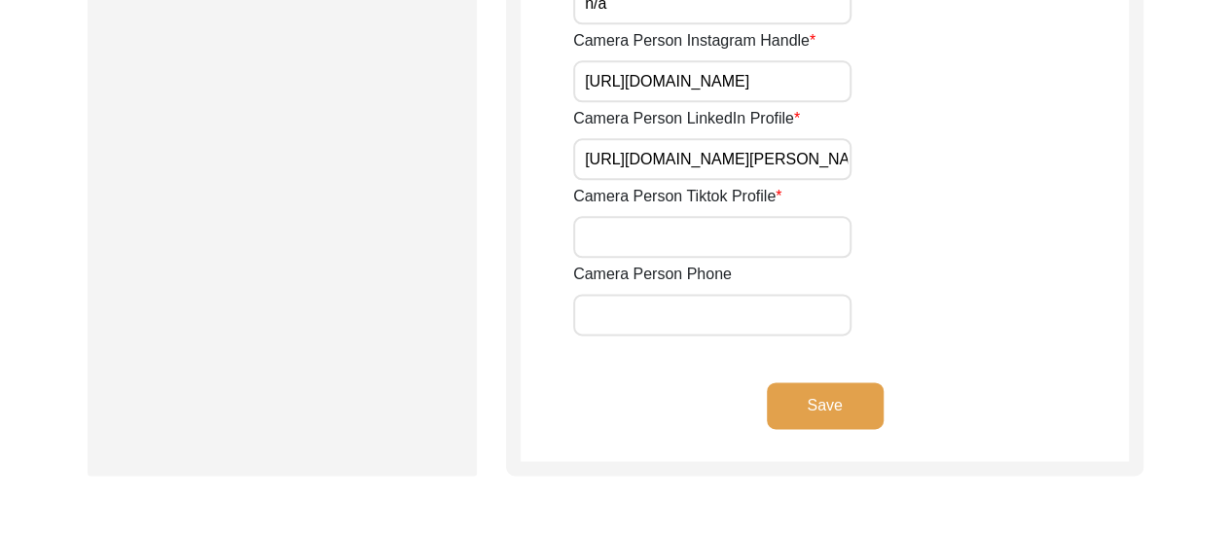
scroll to position [1119, 0]
click at [719, 225] on input "Camera Person Tiktok Profile" at bounding box center [712, 238] width 278 height 42
type input "n/a"
click at [732, 301] on input "Camera Person Phone" at bounding box center [712, 316] width 278 height 42
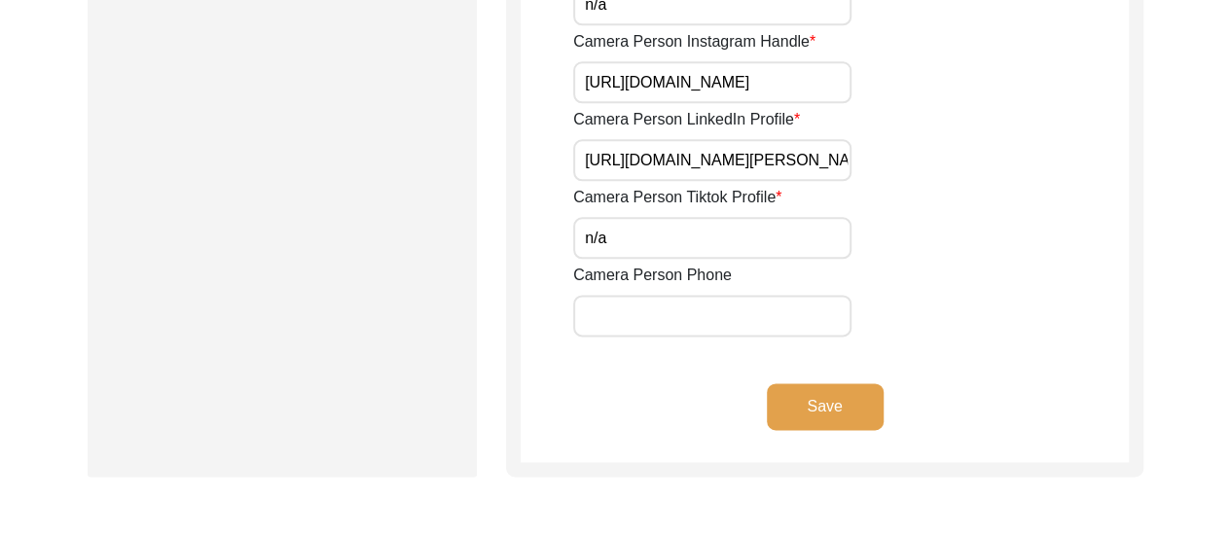
type input "8617280196"
click at [816, 422] on button "Save" at bounding box center [825, 406] width 117 height 47
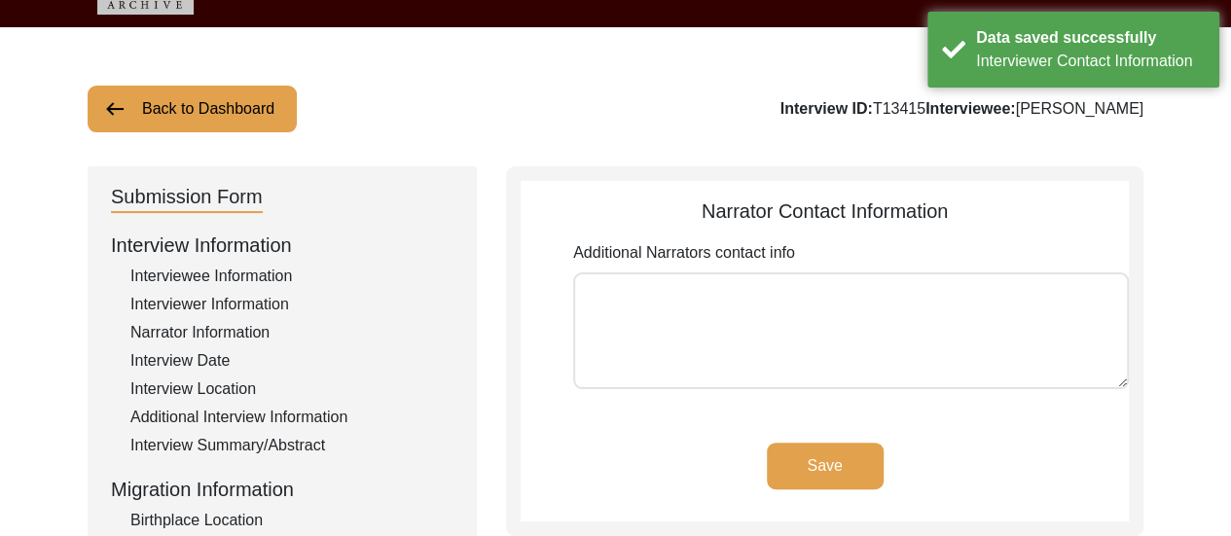
scroll to position [14, 0]
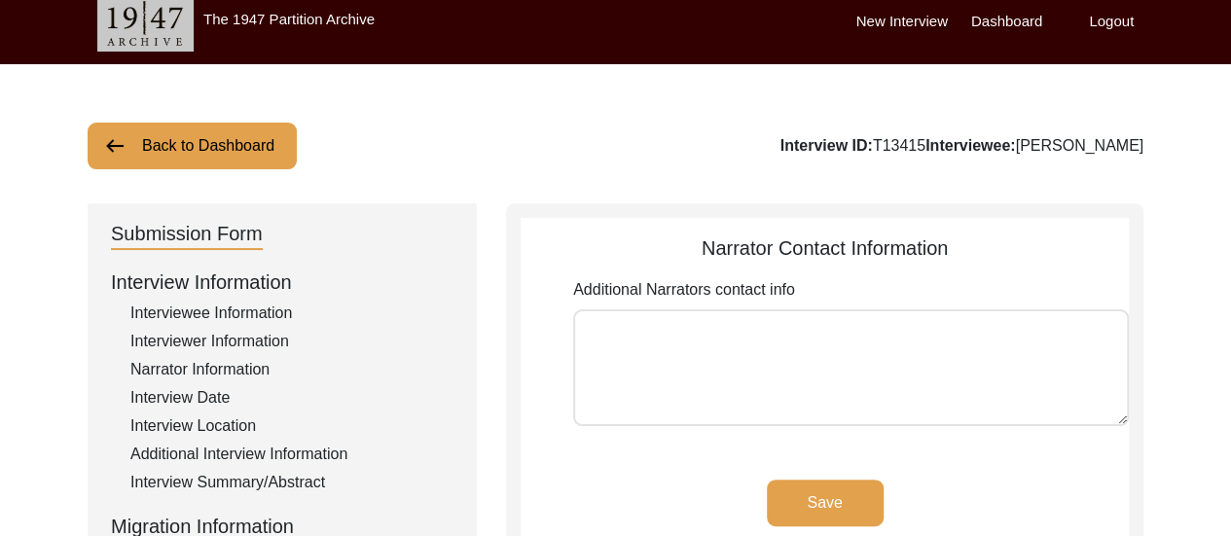
click at [714, 336] on textarea "Additional Narrators contact info" at bounding box center [851, 367] width 556 height 117
type textarea "r"
type textarea "[PERSON_NAME] (Phone number:"
